Goal: Task Accomplishment & Management: Use online tool/utility

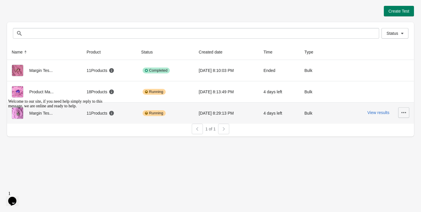
click at [399, 112] on button "button" at bounding box center [403, 112] width 11 height 11
click at [395, 150] on span "Finish" at bounding box center [398, 152] width 12 height 6
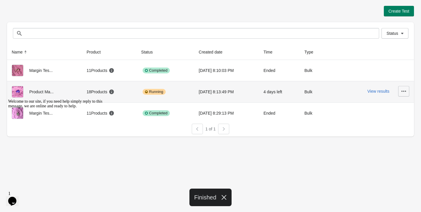
click at [399, 93] on button "button" at bounding box center [403, 91] width 11 height 11
click at [400, 129] on span "Finish" at bounding box center [398, 130] width 12 height 6
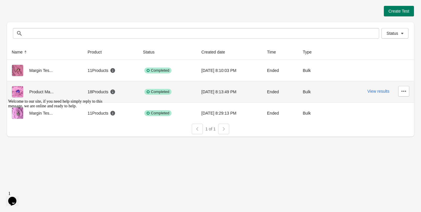
click at [378, 94] on div "View results" at bounding box center [373, 91] width 71 height 11
click at [378, 93] on button "View results" at bounding box center [378, 91] width 22 height 5
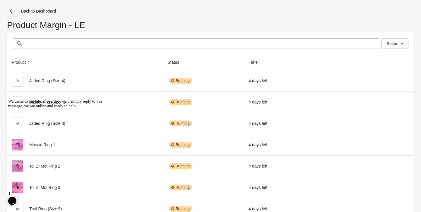
click at [14, 16] on button "button" at bounding box center [12, 11] width 11 height 11
